Goal: Register for event/course

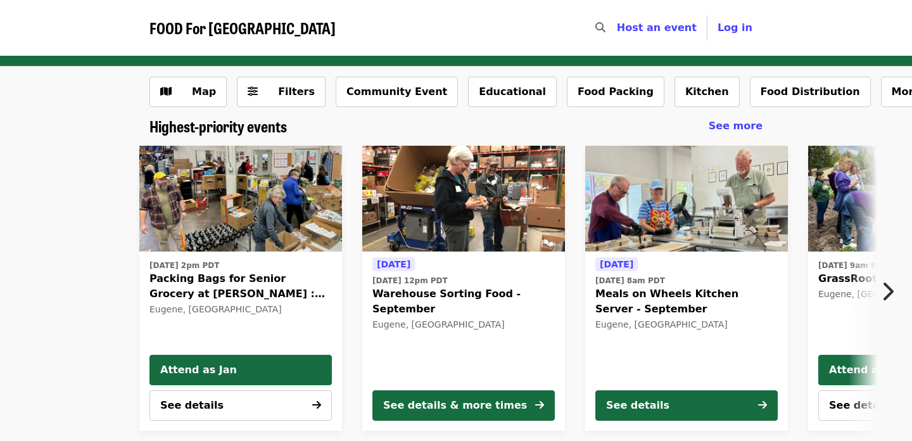
click at [892, 291] on icon "chevron-right icon" at bounding box center [887, 291] width 13 height 24
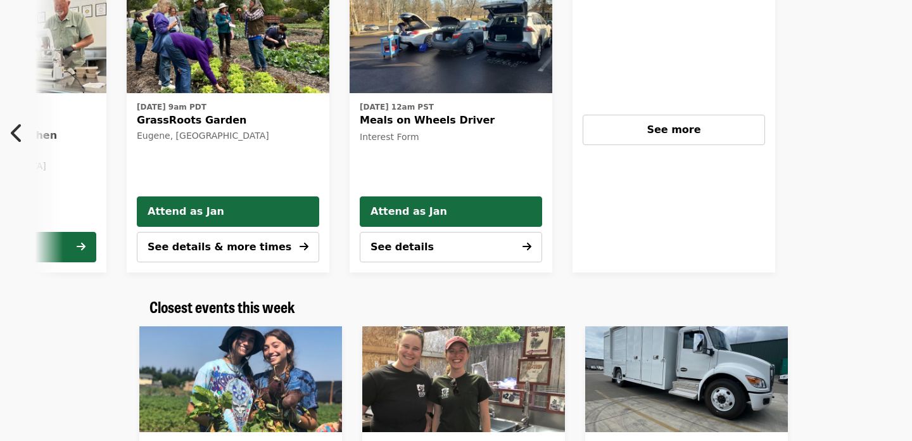
scroll to position [162, 0]
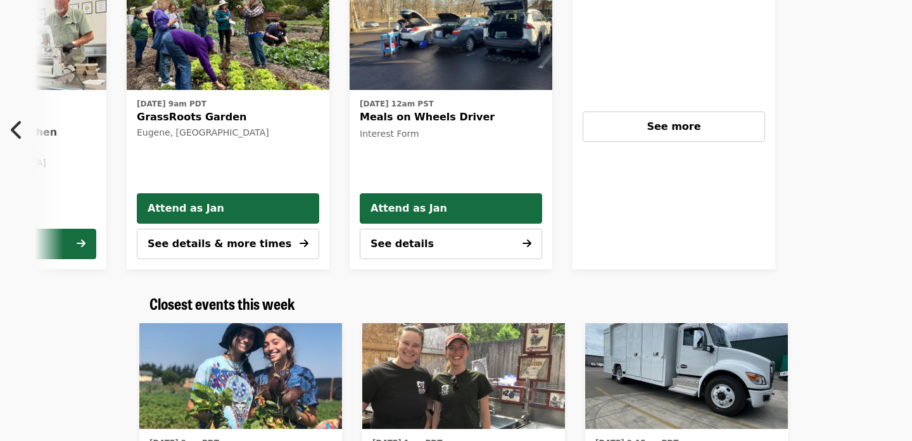
click at [284, 241] on button "See details & more times" at bounding box center [228, 244] width 182 height 30
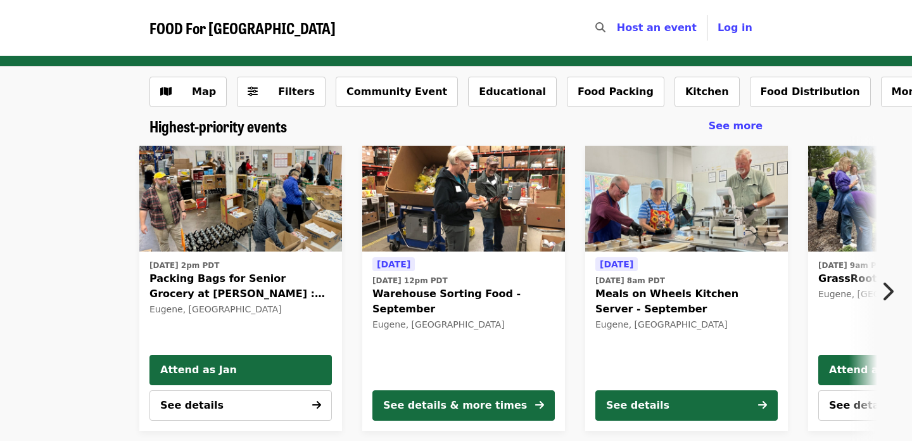
click at [893, 290] on icon "chevron-right icon" at bounding box center [887, 291] width 13 height 24
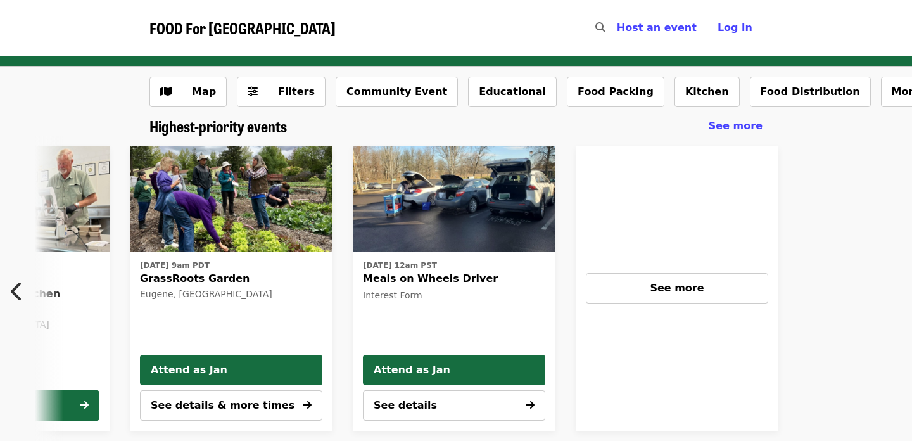
scroll to position [0, 682]
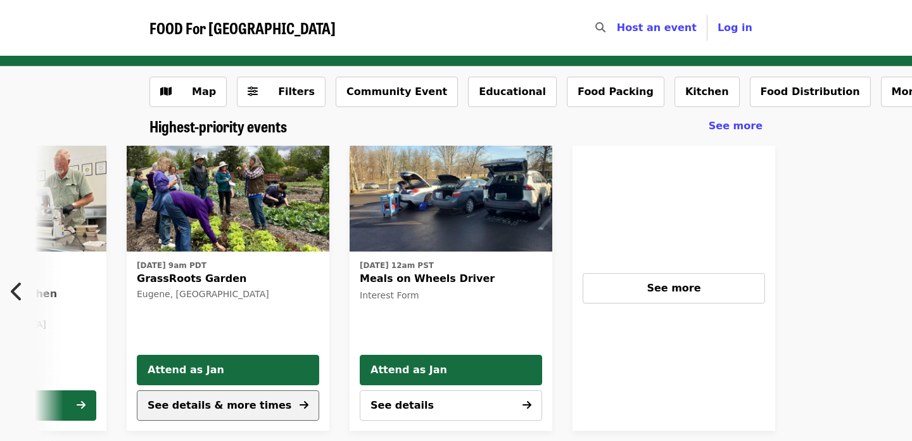
click at [241, 401] on span "See details & more times" at bounding box center [220, 405] width 144 height 12
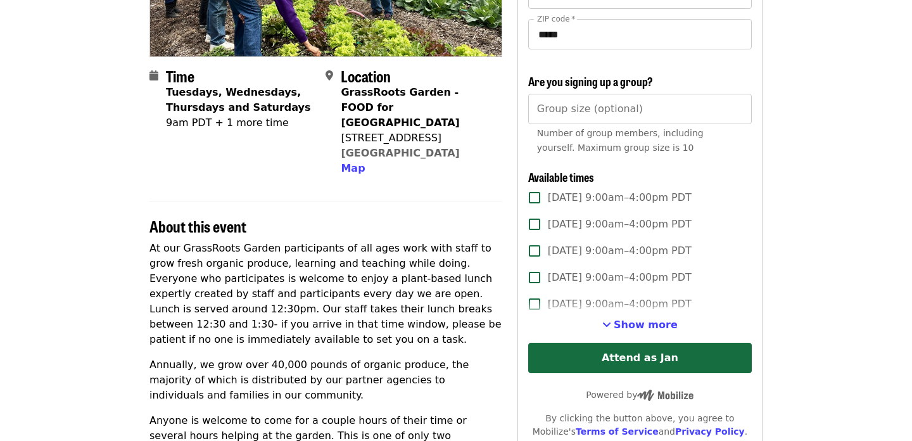
scroll to position [249, 0]
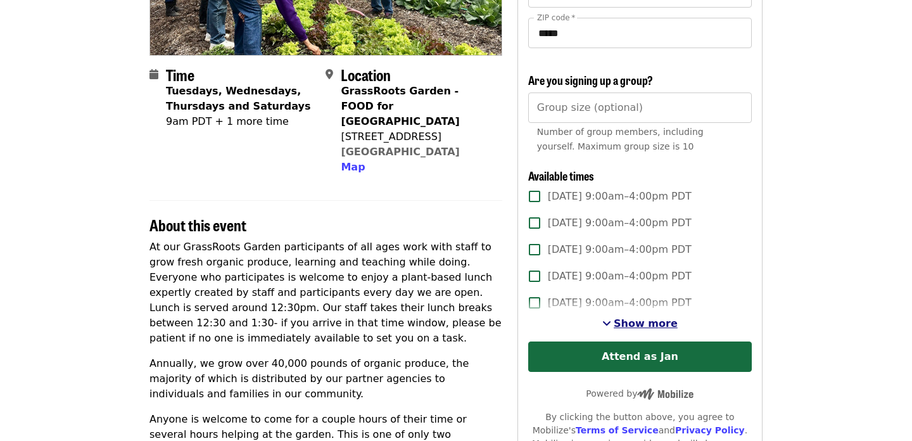
click at [659, 324] on span "Show more" at bounding box center [646, 323] width 64 height 12
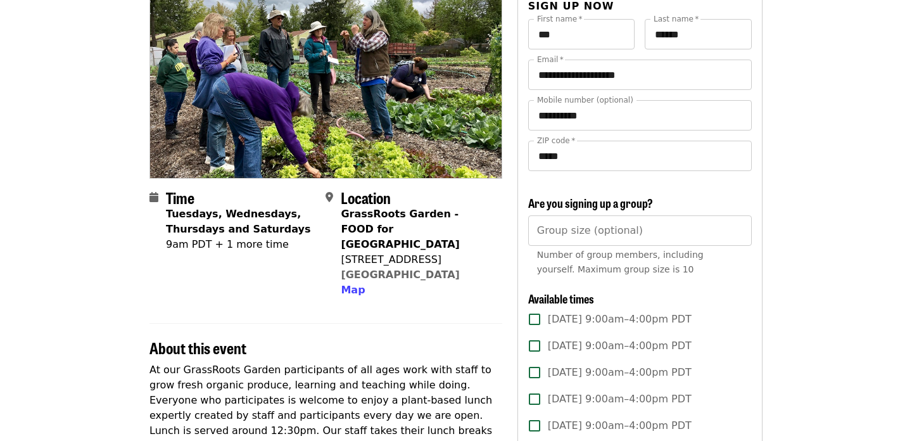
scroll to position [0, 0]
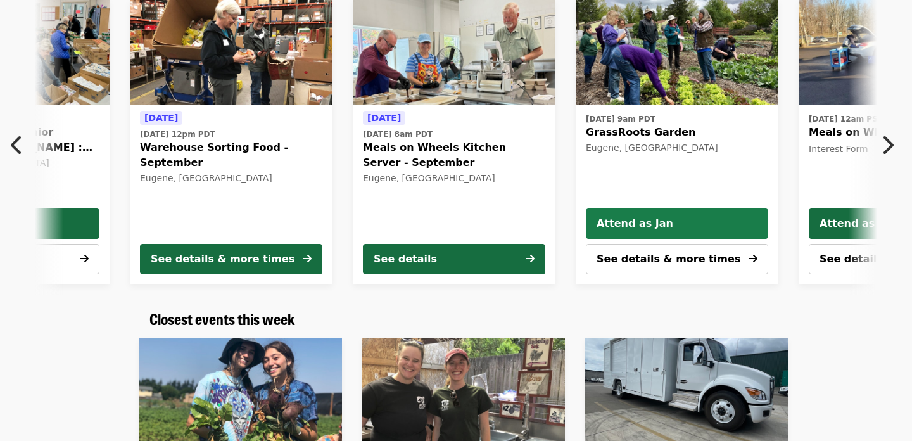
scroll to position [0, 236]
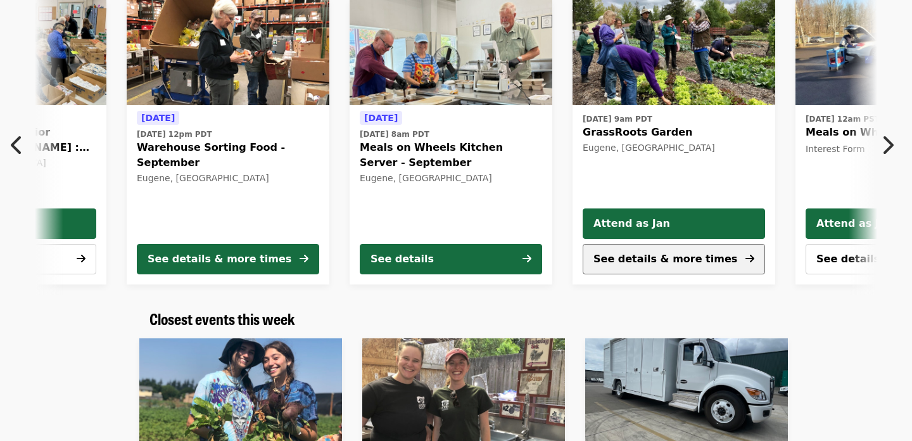
click at [682, 259] on span "See details & more times" at bounding box center [666, 259] width 144 height 12
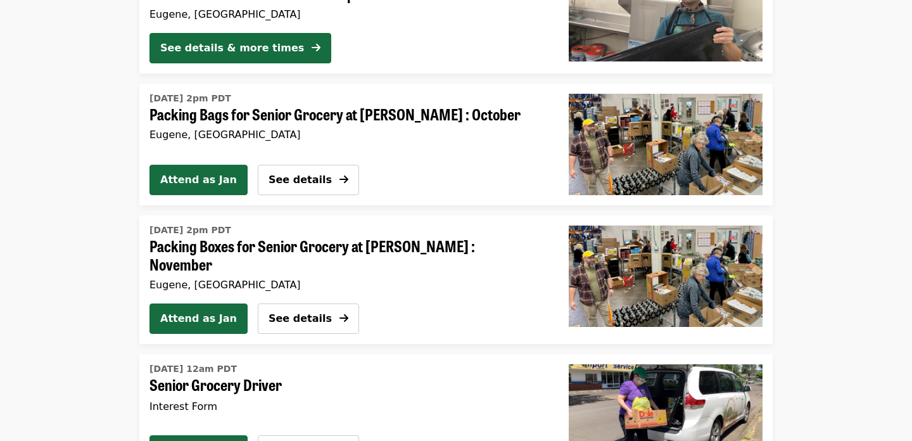
scroll to position [2431, 0]
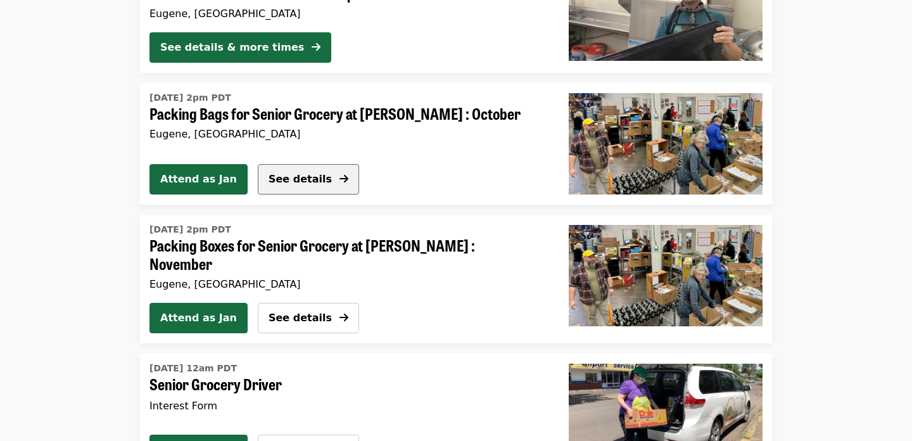
click at [313, 175] on button "See details" at bounding box center [308, 179] width 101 height 30
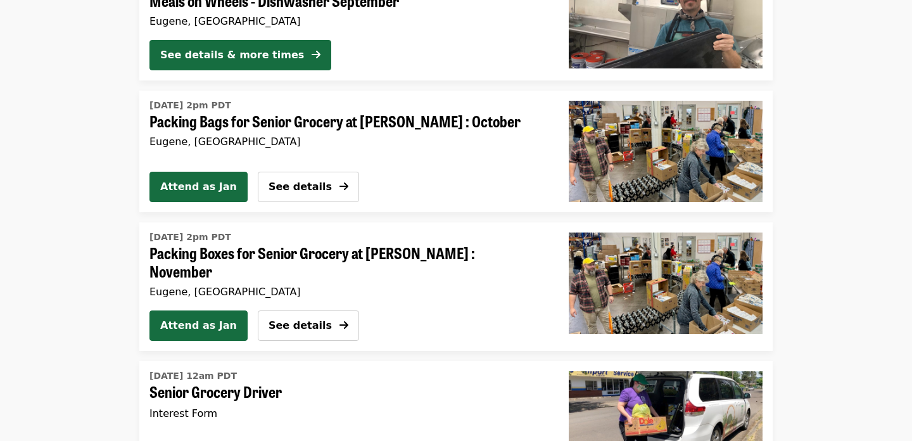
scroll to position [2417, 0]
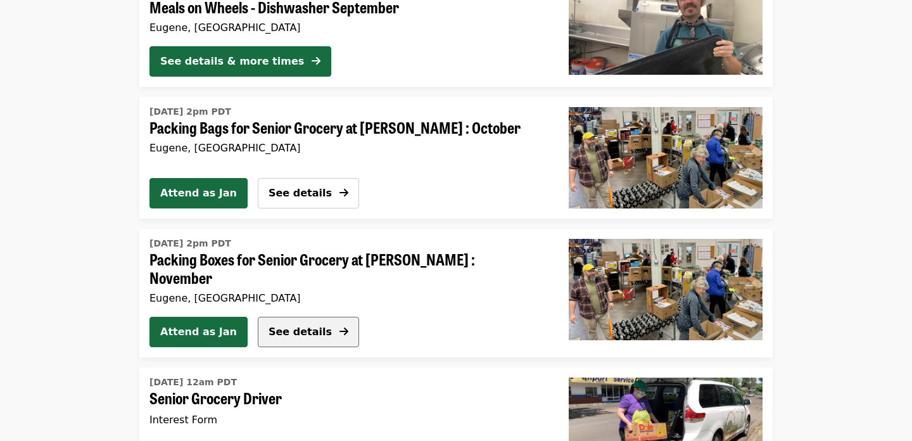
click at [298, 326] on span "See details" at bounding box center [300, 332] width 63 height 12
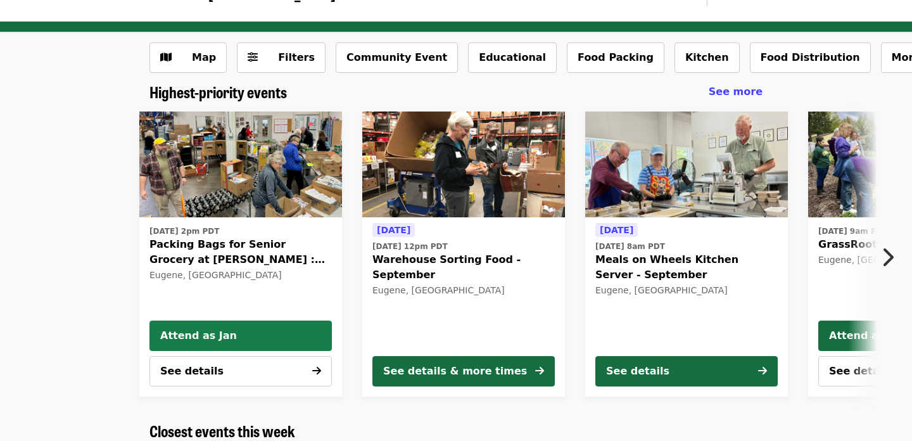
scroll to position [34, 0]
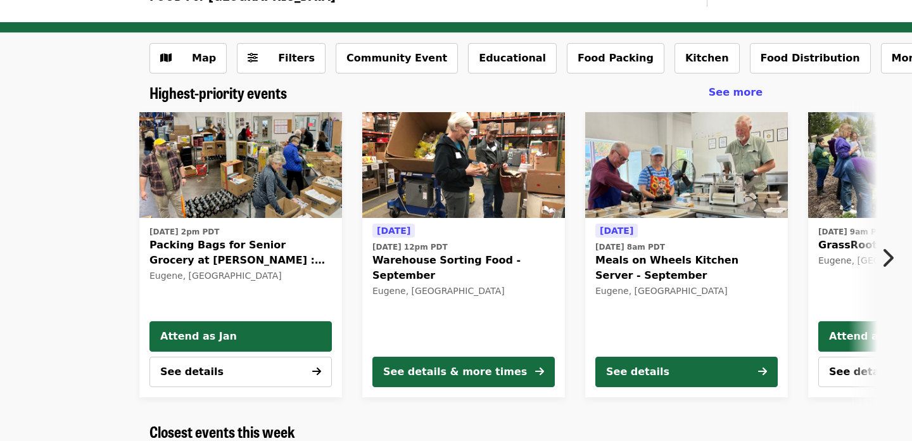
click at [891, 256] on icon "chevron-right icon" at bounding box center [887, 258] width 13 height 24
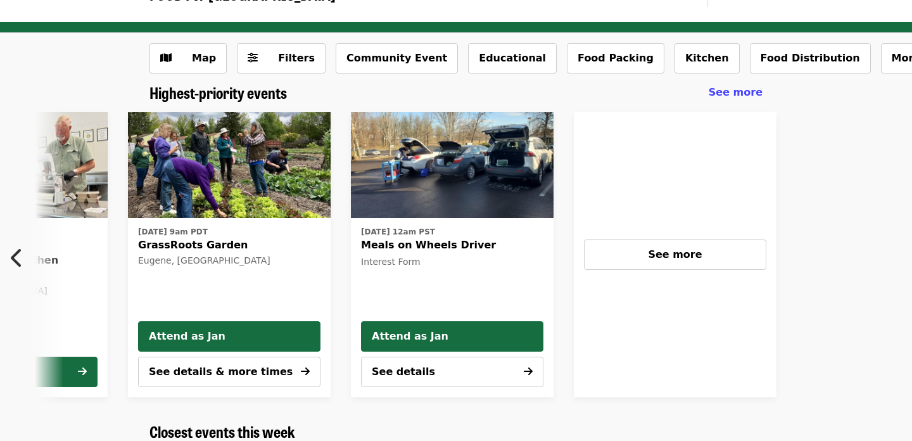
scroll to position [0, 682]
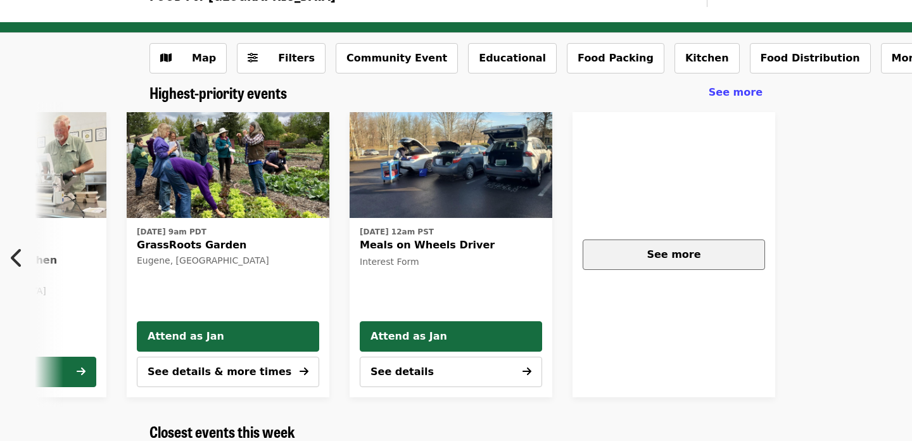
click at [725, 255] on div "See more" at bounding box center [674, 254] width 161 height 15
click at [16, 261] on icon "chevron-left icon" at bounding box center [17, 258] width 13 height 24
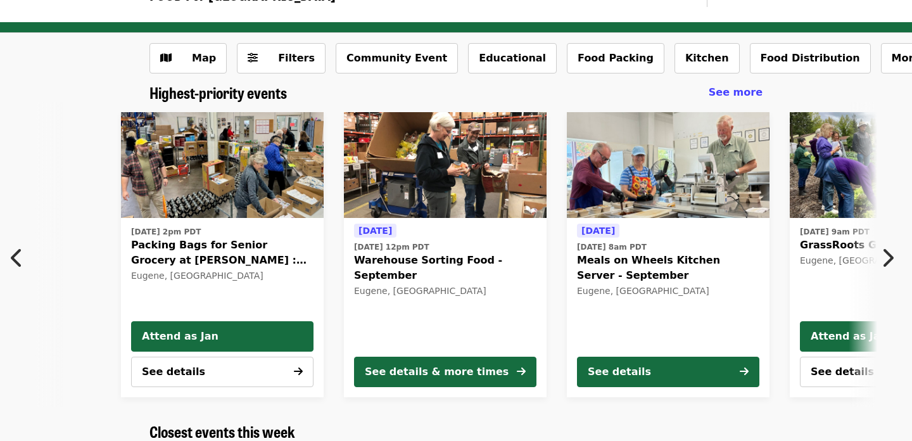
scroll to position [0, 13]
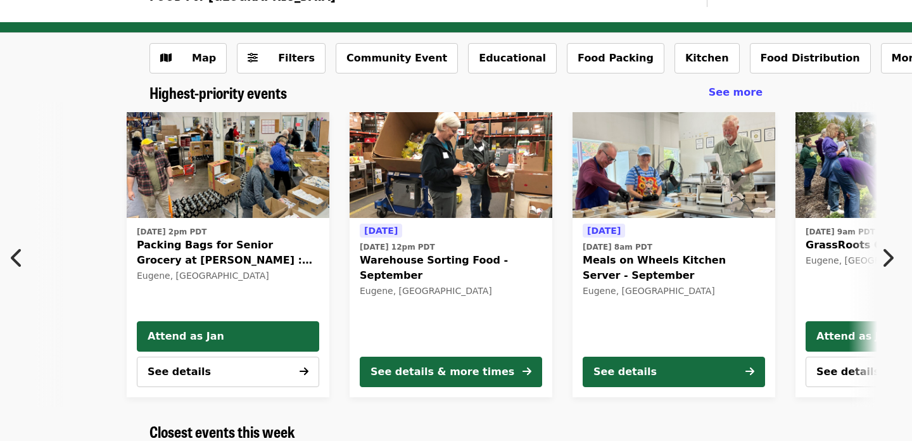
click at [16, 261] on icon "chevron-left icon" at bounding box center [17, 258] width 13 height 24
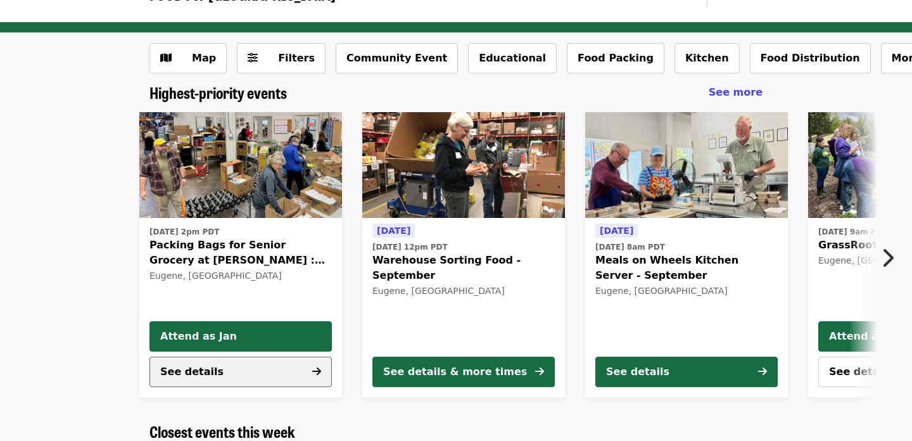
click at [222, 370] on button "See details" at bounding box center [241, 372] width 182 height 30
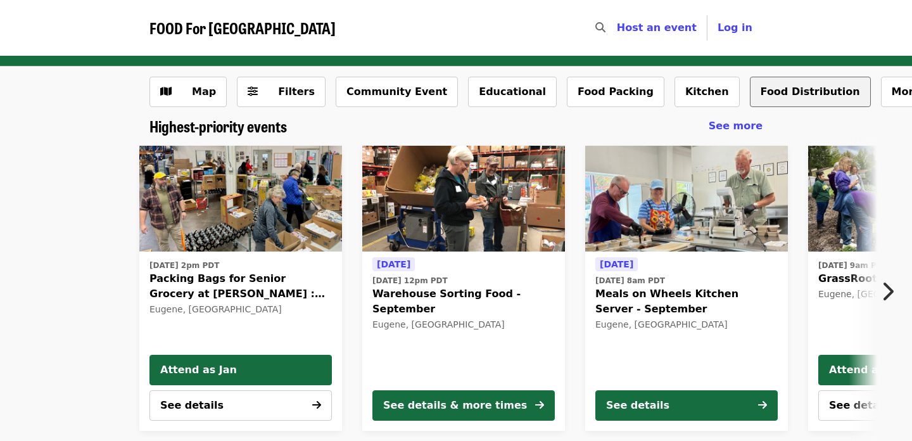
click at [750, 89] on button "Food Distribution" at bounding box center [810, 92] width 121 height 30
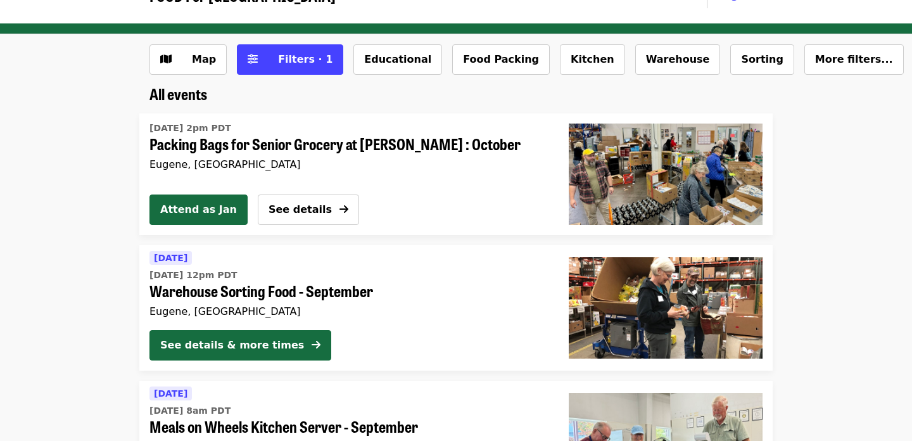
scroll to position [29, 0]
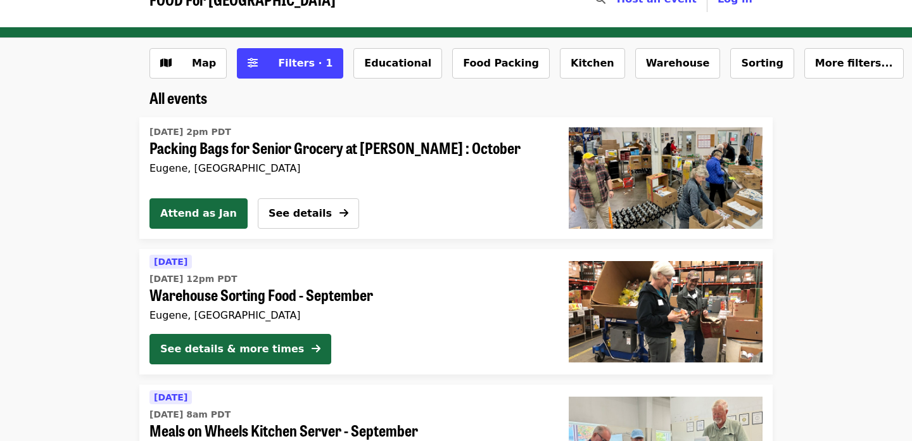
click at [362, 188] on div "Tue, Sep 30 @ 2pm PDT Packing Bags for Senior Grocery at Bailey Hill : October …" at bounding box center [348, 178] width 419 height 122
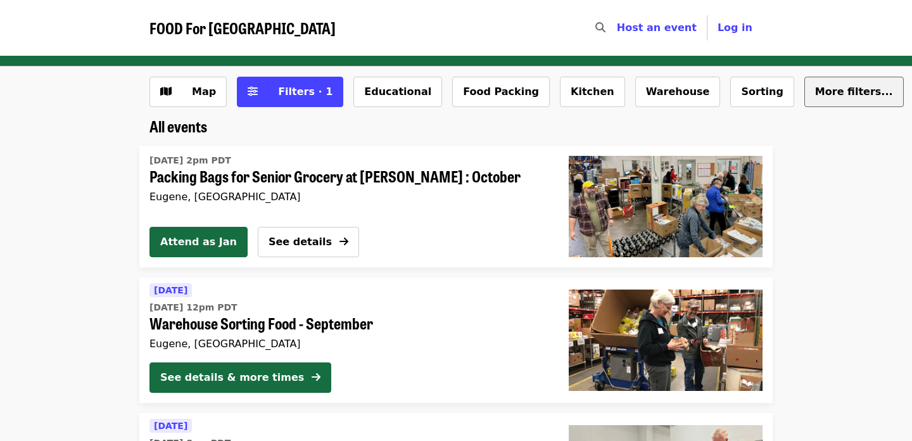
click at [815, 92] on span "More filters..." at bounding box center [854, 92] width 78 height 12
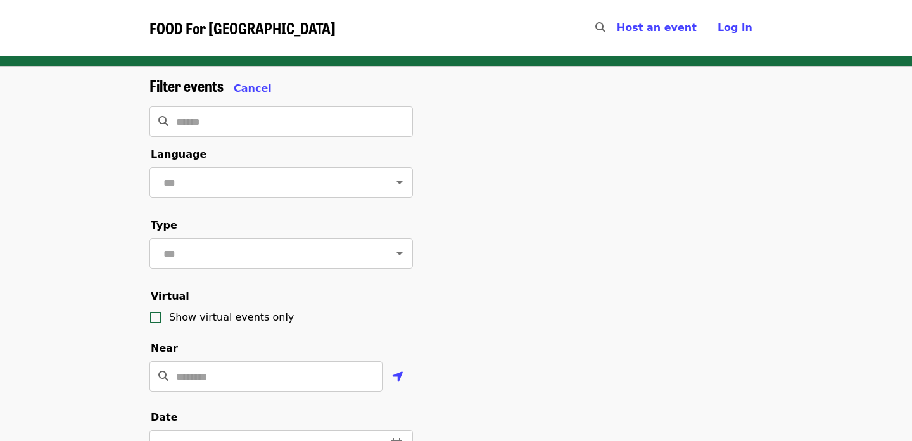
click at [763, 95] on div "Filter events Cancel ​ Language ​ Type ​ Virtual Show virtual events only Near …" at bounding box center [456, 430] width 634 height 706
